Goal: Transaction & Acquisition: Book appointment/travel/reservation

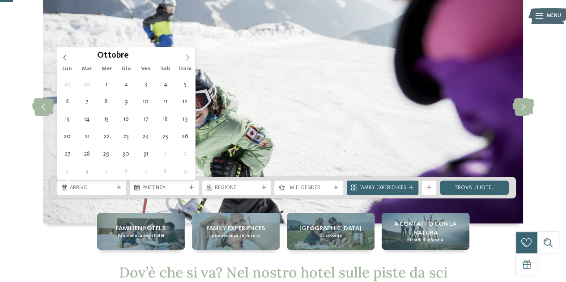
click at [183, 53] on span at bounding box center [187, 54] width 15 height 15
type input "****"
click at [183, 53] on span at bounding box center [187, 54] width 15 height 15
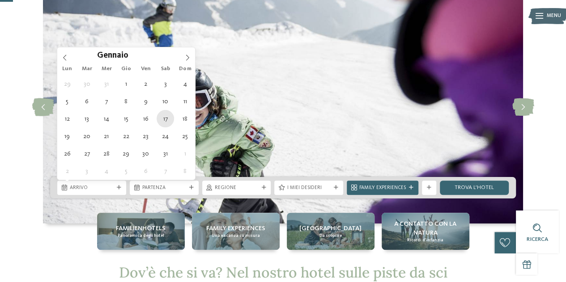
type div "[DATE]"
type input "****"
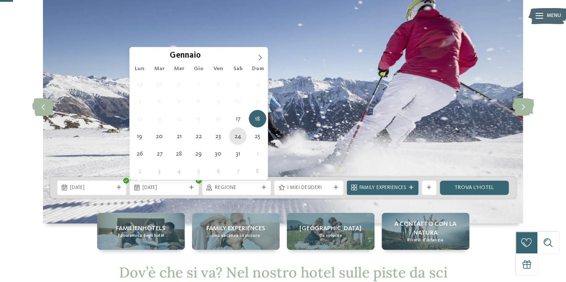
type div "[DATE]"
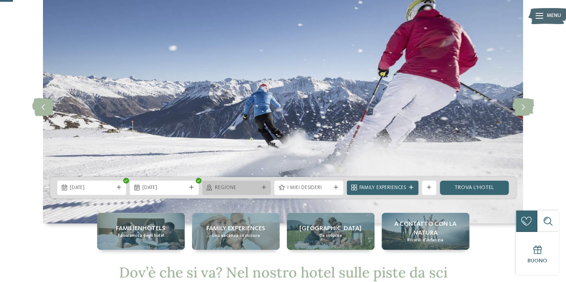
click at [234, 187] on span "Regione" at bounding box center [237, 188] width 44 height 7
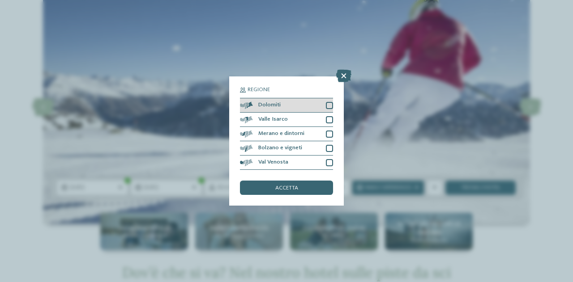
click at [331, 100] on div "Dolomiti" at bounding box center [286, 105] width 93 height 14
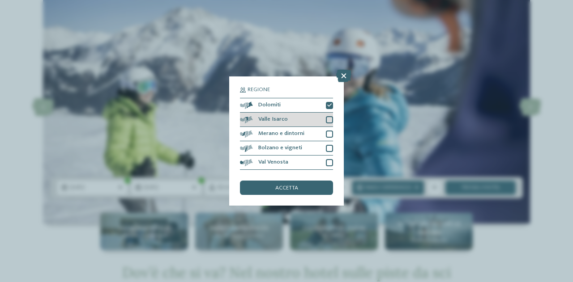
click at [328, 114] on div "Valle Isarco" at bounding box center [286, 120] width 93 height 14
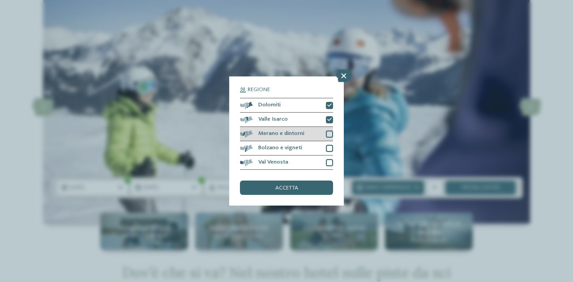
click at [329, 135] on div at bounding box center [329, 134] width 7 height 7
click at [327, 150] on div at bounding box center [329, 148] width 7 height 7
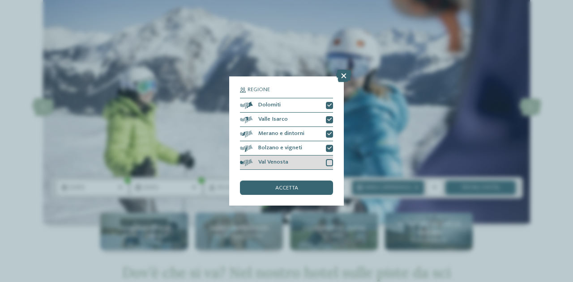
click at [328, 161] on div at bounding box center [329, 162] width 7 height 7
click at [307, 188] on div "accetta" at bounding box center [286, 188] width 93 height 14
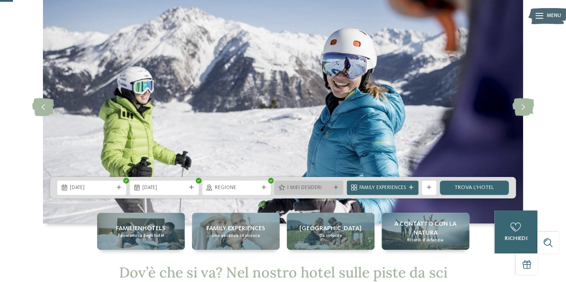
click at [303, 189] on span "I miei desideri" at bounding box center [309, 188] width 44 height 7
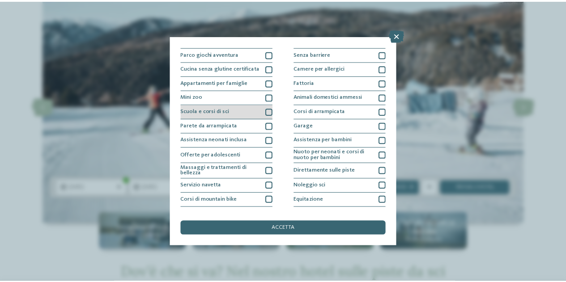
scroll to position [89, 0]
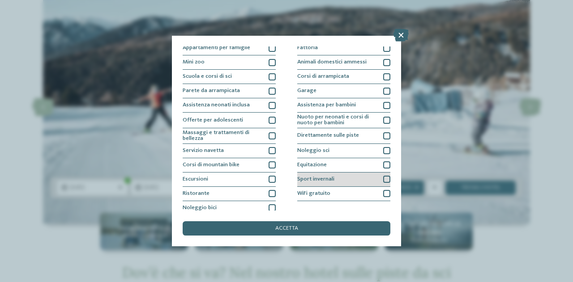
click at [383, 178] on div at bounding box center [386, 179] width 7 height 7
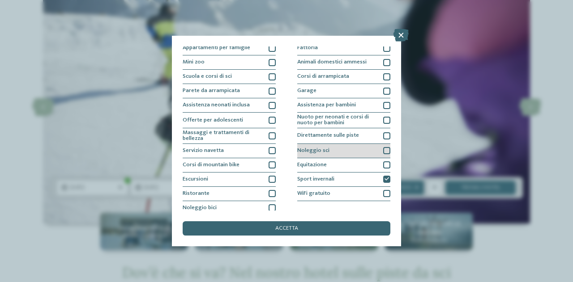
click at [383, 149] on div at bounding box center [386, 150] width 7 height 7
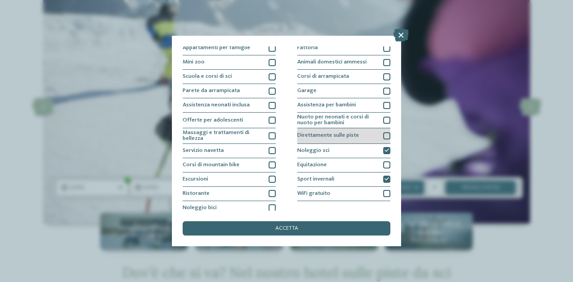
click at [383, 135] on div at bounding box center [386, 135] width 7 height 7
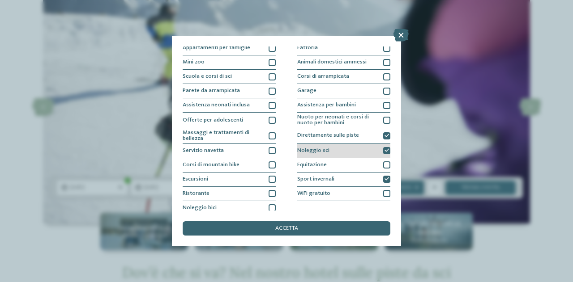
click at [384, 149] on icon at bounding box center [386, 151] width 4 height 4
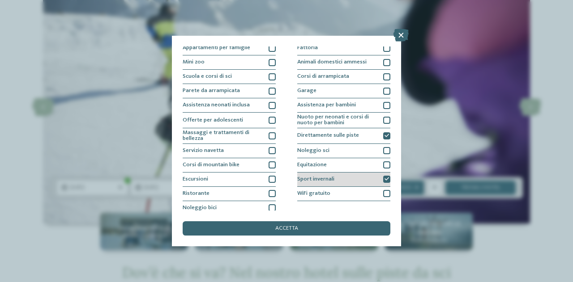
click at [385, 179] on div at bounding box center [386, 179] width 7 height 7
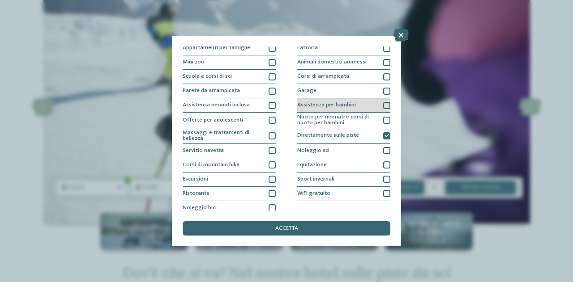
click at [383, 103] on div at bounding box center [386, 105] width 7 height 7
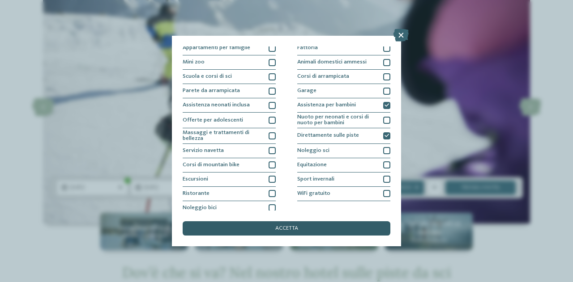
click at [325, 227] on div "accetta" at bounding box center [287, 228] width 208 height 14
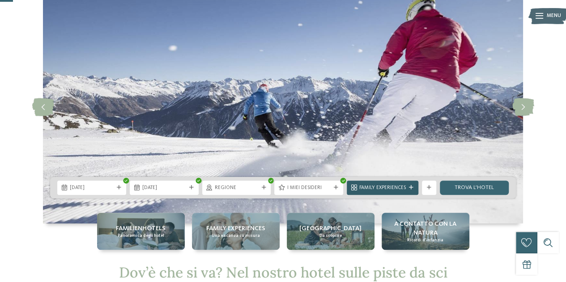
click at [403, 185] on span "Family Experiences" at bounding box center [382, 188] width 47 height 7
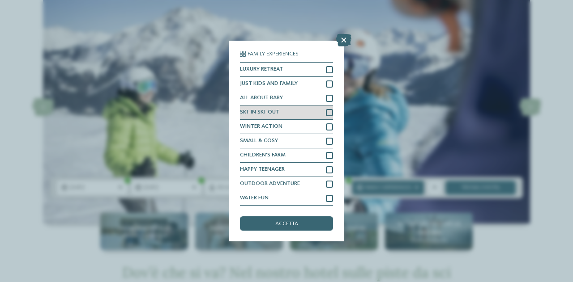
click at [327, 113] on div at bounding box center [329, 112] width 7 height 7
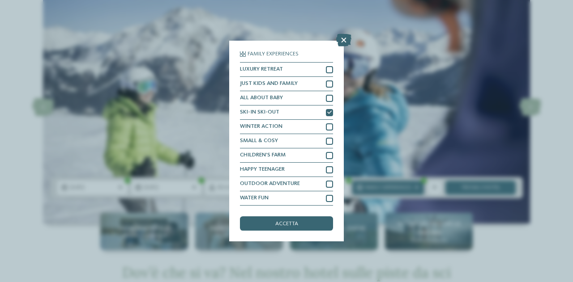
drag, startPoint x: 304, startPoint y: 222, endPoint x: 369, endPoint y: 229, distance: 64.8
click at [304, 222] on div "accetta" at bounding box center [286, 224] width 93 height 14
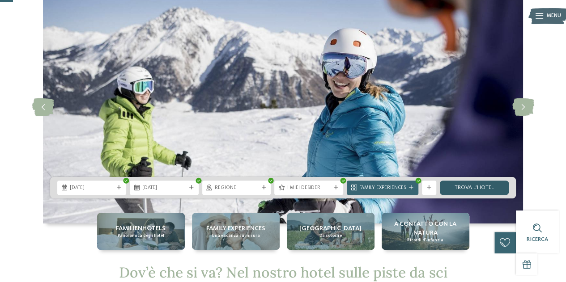
click at [480, 184] on link "trova l’hotel" at bounding box center [474, 188] width 69 height 14
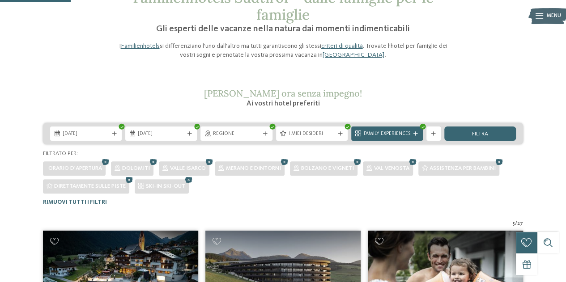
scroll to position [61, 0]
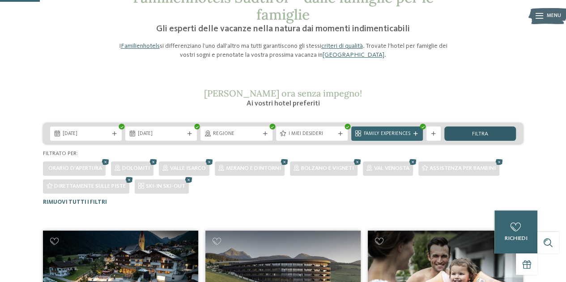
click at [477, 133] on span "filtra" at bounding box center [480, 135] width 16 height 6
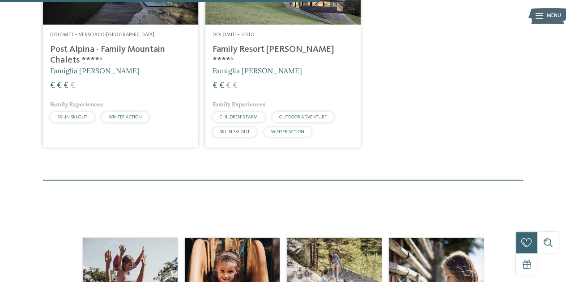
scroll to position [597, 0]
